Goal: Transaction & Acquisition: Purchase product/service

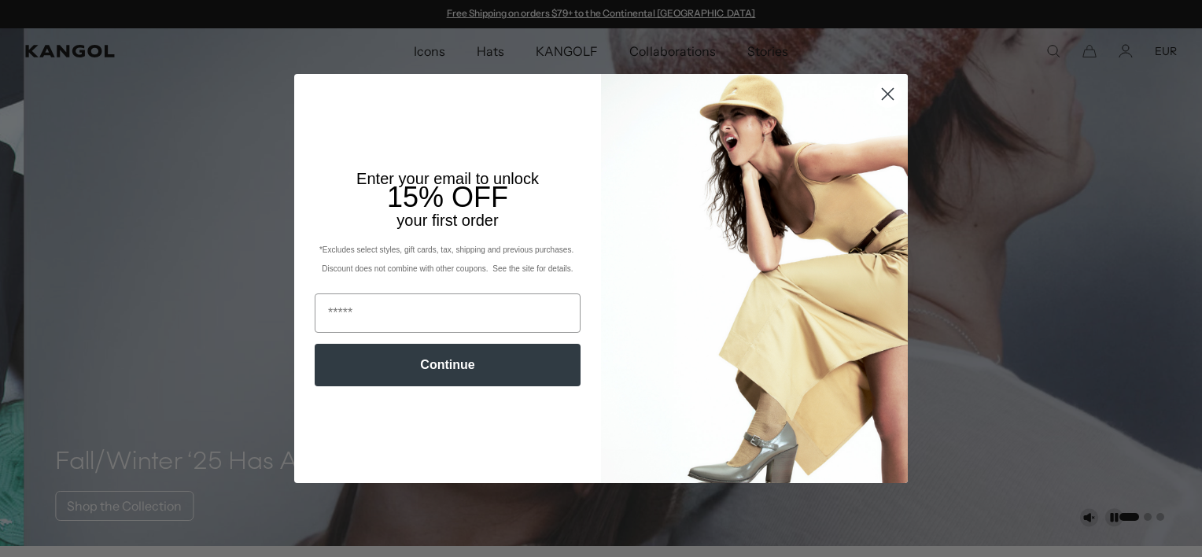
scroll to position [0, 324]
click at [883, 164] on img "POPUP Form" at bounding box center [754, 278] width 307 height 409
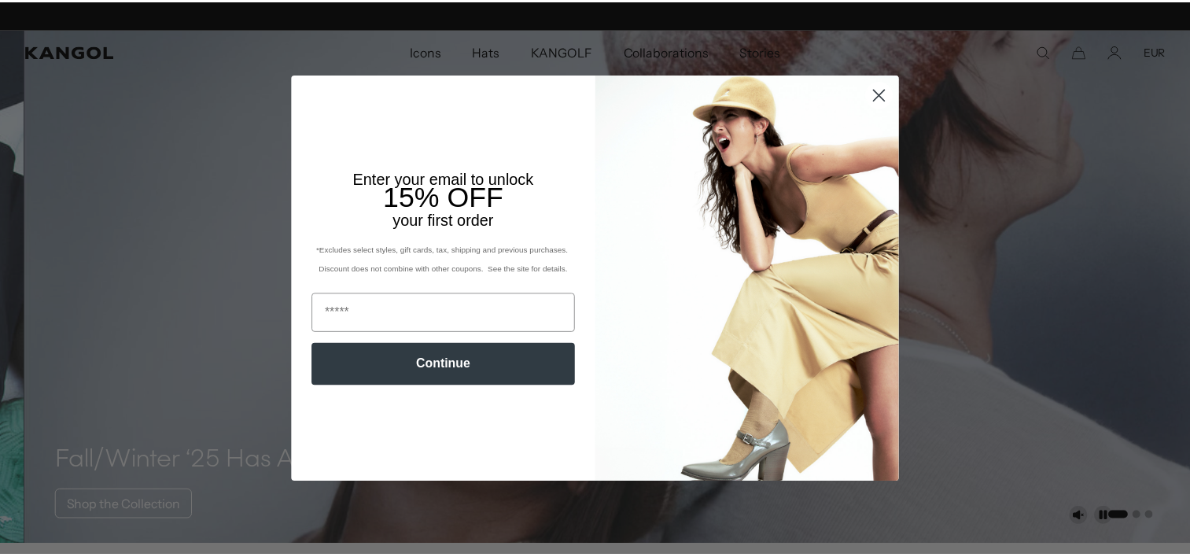
scroll to position [0, 0]
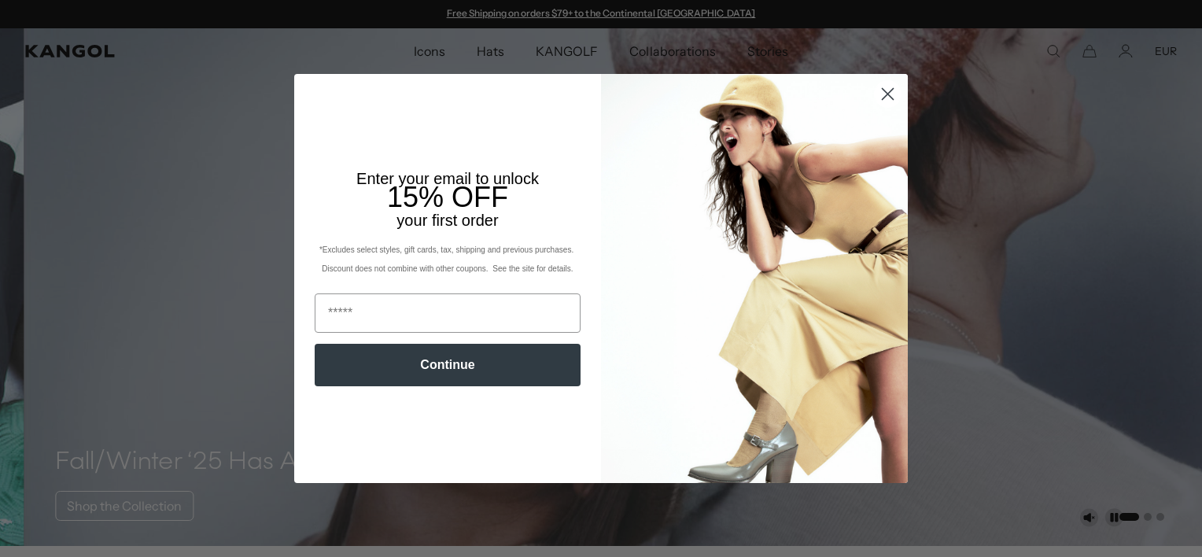
click at [881, 95] on circle "Close dialog" at bounding box center [888, 94] width 26 height 26
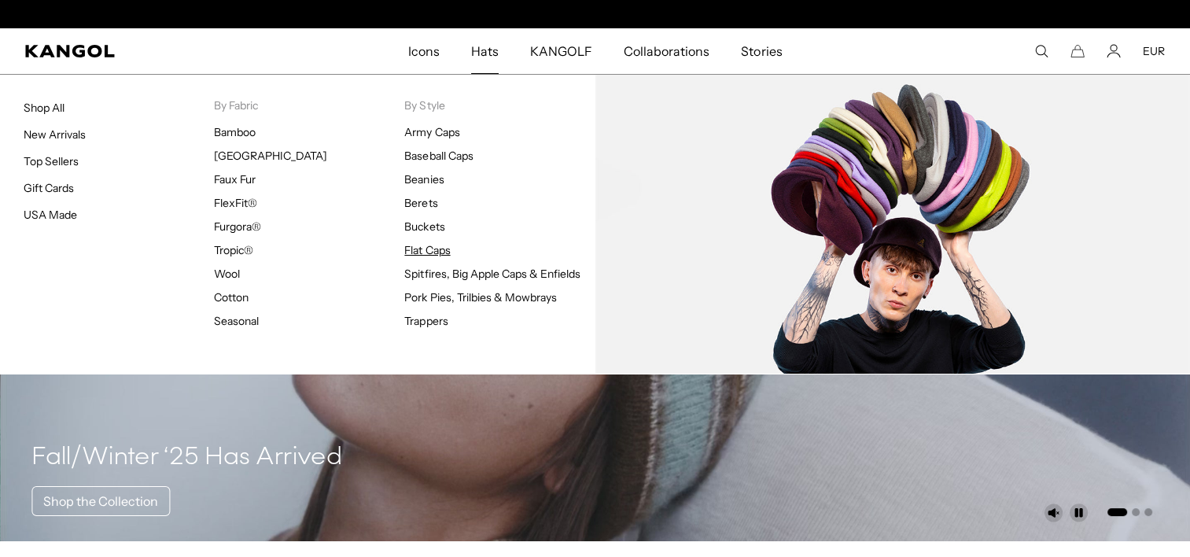
scroll to position [0, 324]
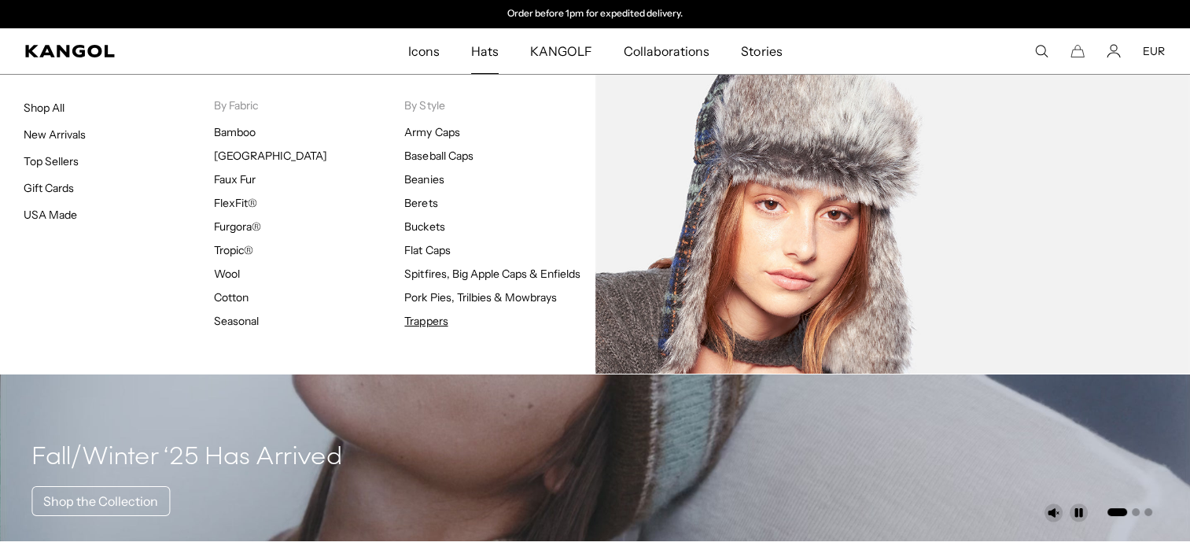
click at [415, 319] on link "Trappers" at bounding box center [425, 321] width 43 height 14
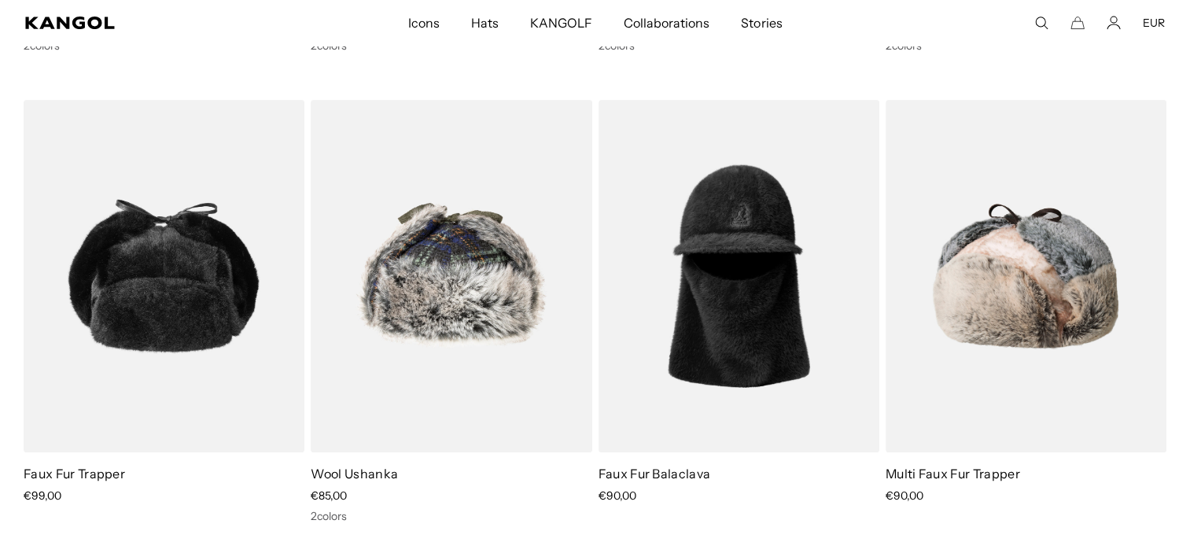
scroll to position [544, 0]
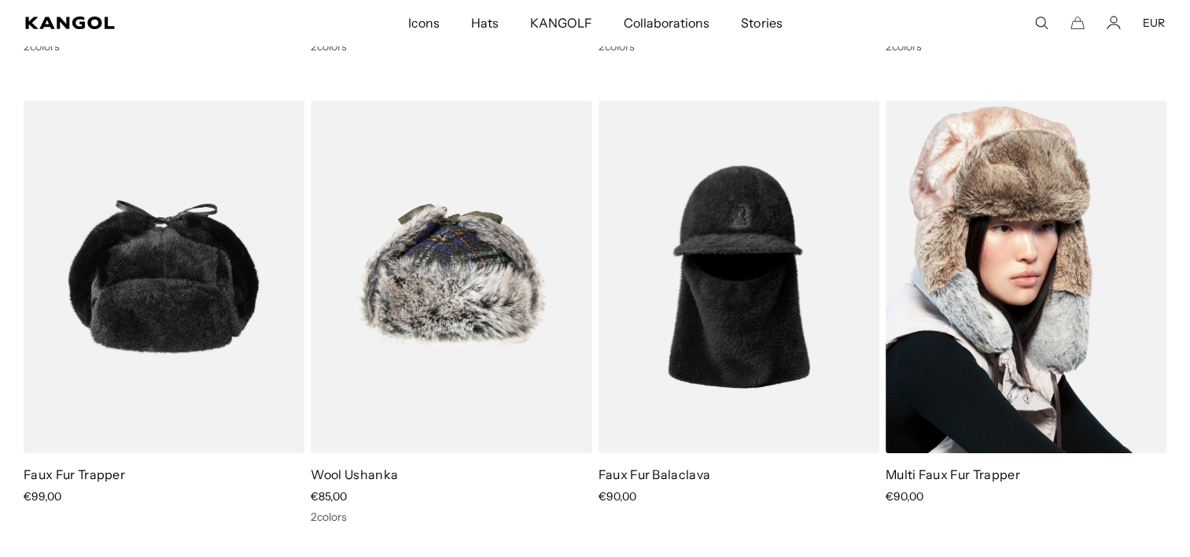
click at [950, 231] on img at bounding box center [1026, 277] width 281 height 353
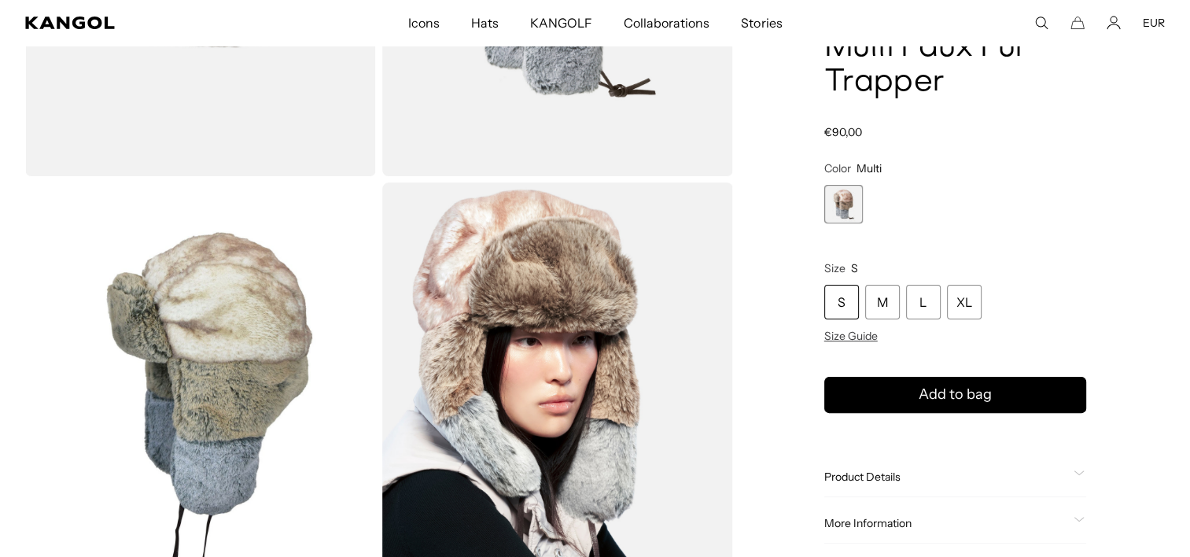
scroll to position [363, 0]
click at [886, 488] on div "Product Details The Multi Faux Fur Trapper has an oversized crown with padding …" at bounding box center [956, 478] width 262 height 40
click at [886, 478] on span "Product Details" at bounding box center [946, 477] width 243 height 14
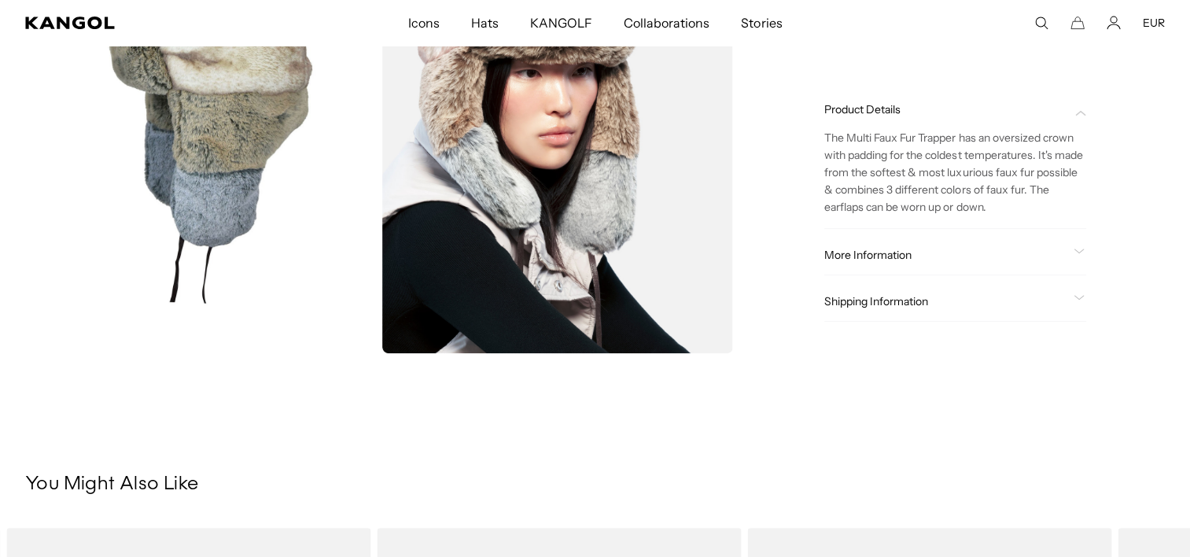
scroll to position [0, 0]
click at [909, 258] on span "More Information" at bounding box center [946, 255] width 243 height 14
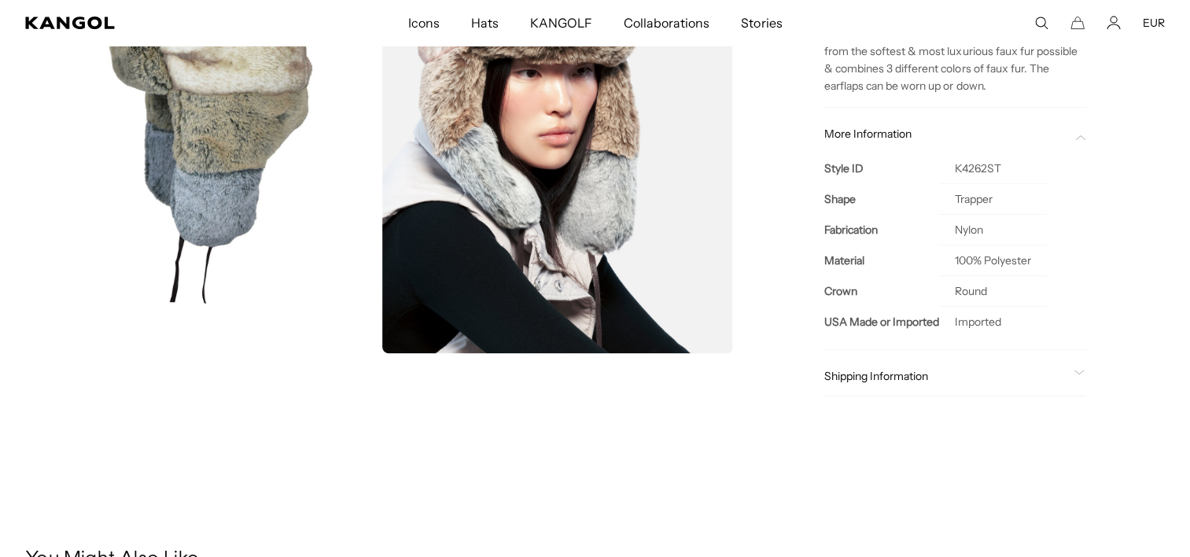
scroll to position [0, 324]
drag, startPoint x: 1004, startPoint y: 170, endPoint x: 958, endPoint y: 171, distance: 45.6
click at [958, 171] on td "K4262ST" at bounding box center [993, 168] width 108 height 31
